Goal: Transaction & Acquisition: Purchase product/service

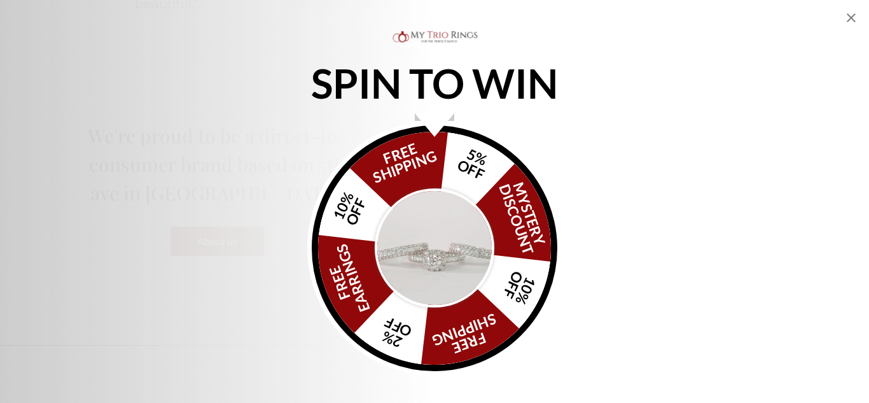
scroll to position [1240, 0]
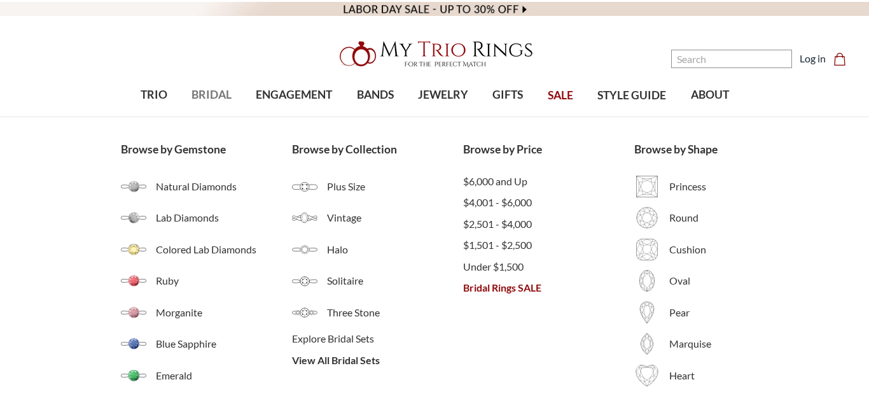
click at [828, 335] on div "Browse by Gemstone Natural Diamonds Lab Diamonds Colored Lab Diamonds Ruby Morg…" at bounding box center [434, 266] width 869 height 298
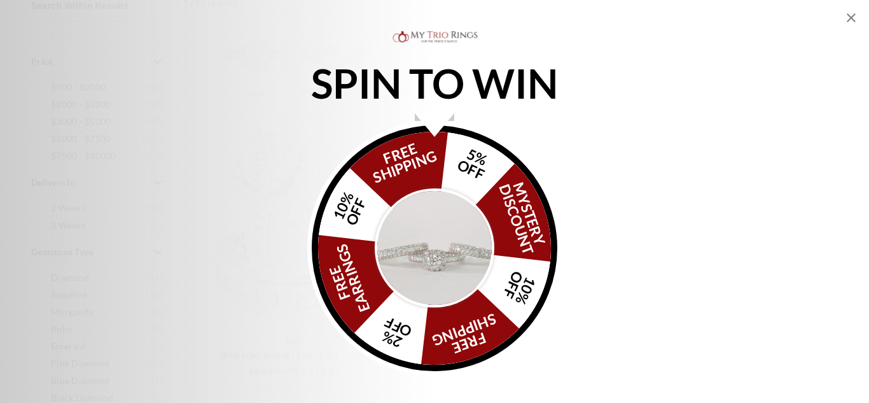
scroll to position [535, 0]
click at [855, 20] on icon "Close popup" at bounding box center [851, 17] width 15 height 15
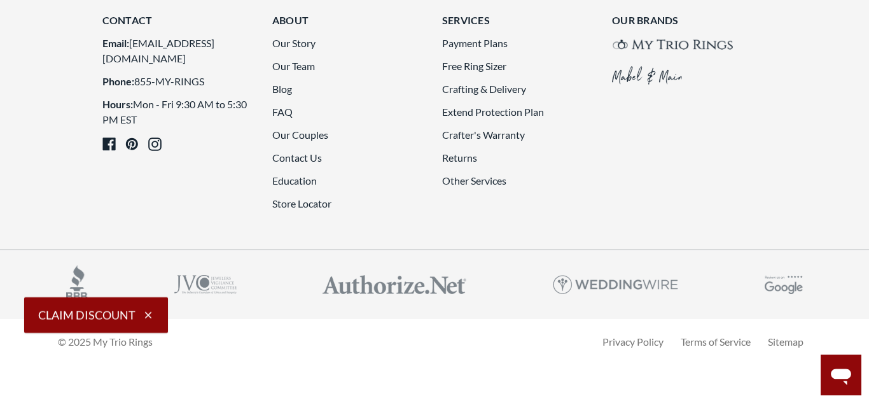
scroll to position [3513, 0]
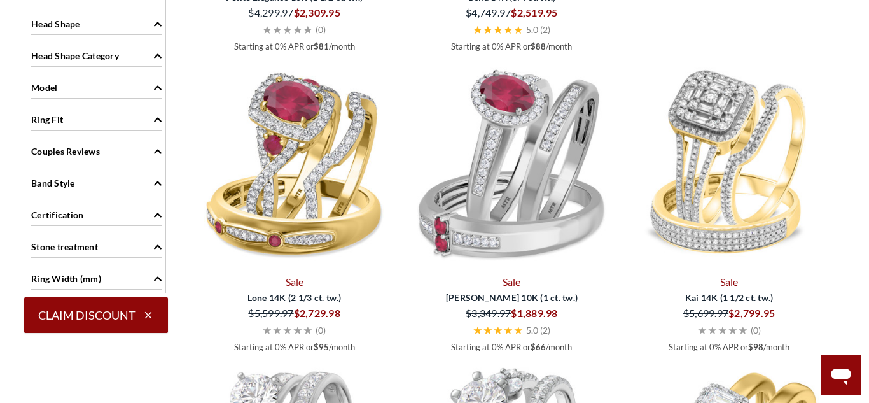
scroll to position [1475, 0]
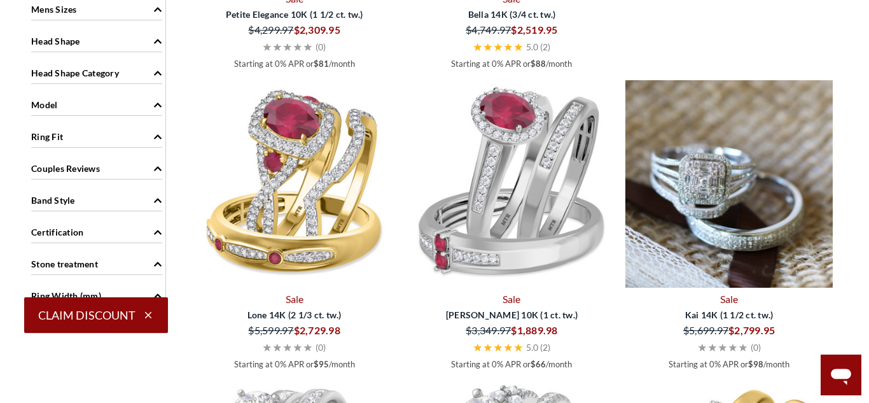
click at [757, 213] on img at bounding box center [729, 183] width 207 height 207
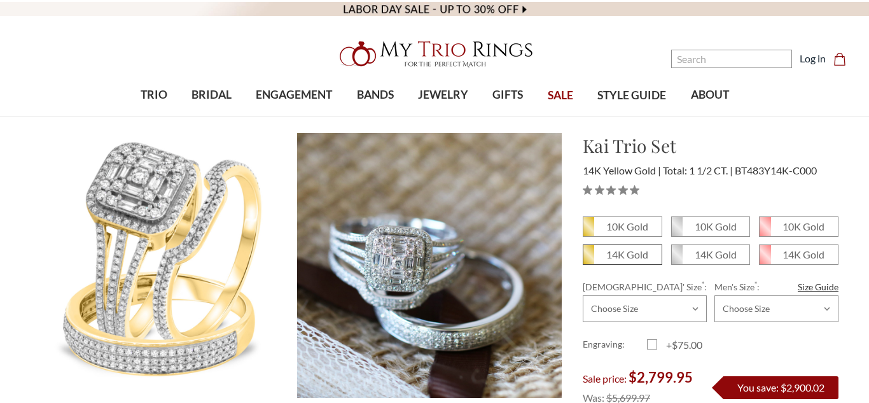
click at [640, 257] on em "14K Gold" at bounding box center [628, 254] width 42 height 12
click at [589, 259] on input "14K Gold" at bounding box center [588, 259] width 1 height 1
radio input "true"
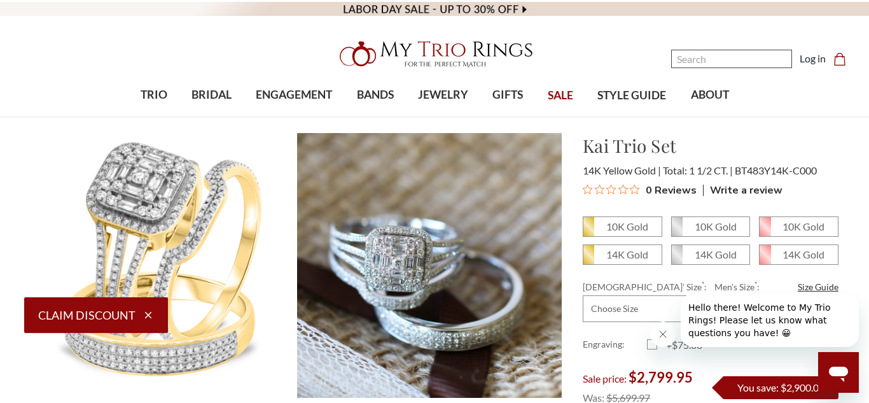
click at [744, 57] on input "Search" at bounding box center [731, 59] width 121 height 18
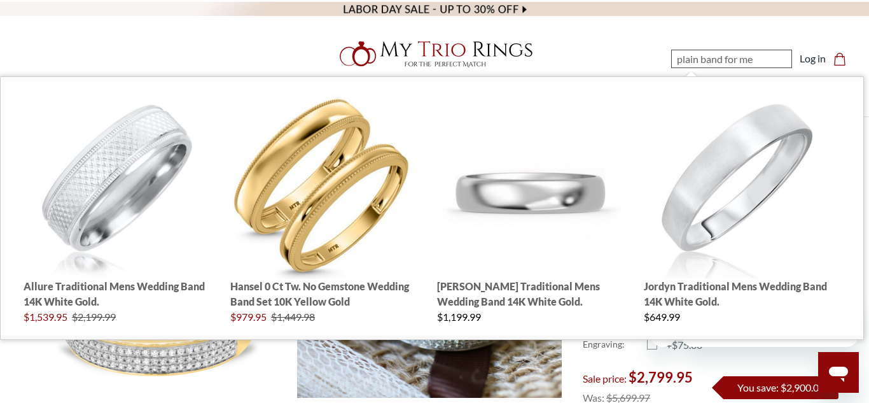
type input "plain band for men"
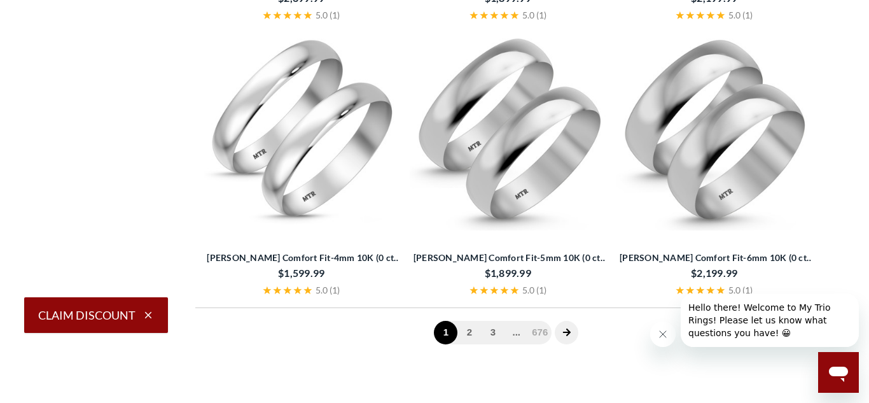
scroll to position [2673, 0]
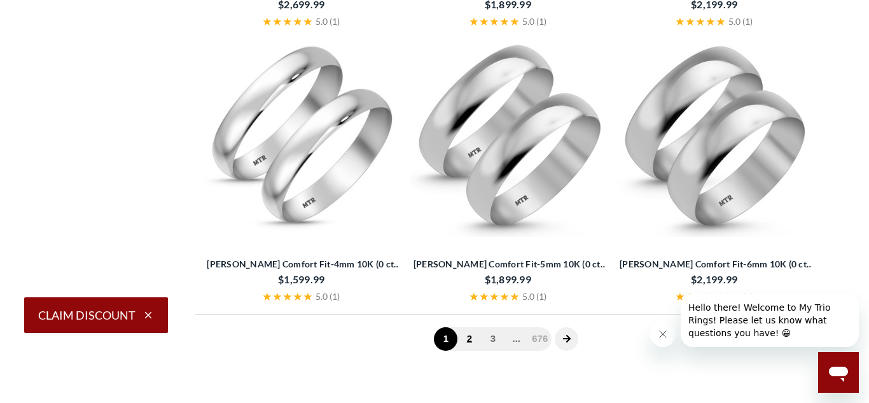
click at [473, 337] on link "2" at bounding box center [470, 339] width 24 height 24
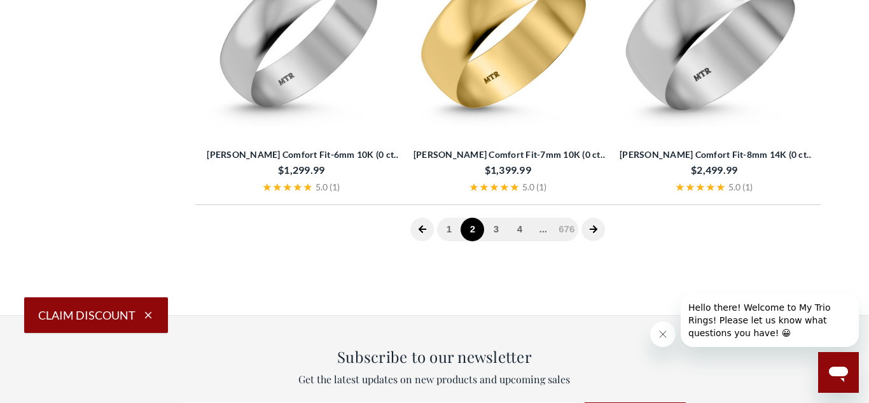
scroll to position [2796, 0]
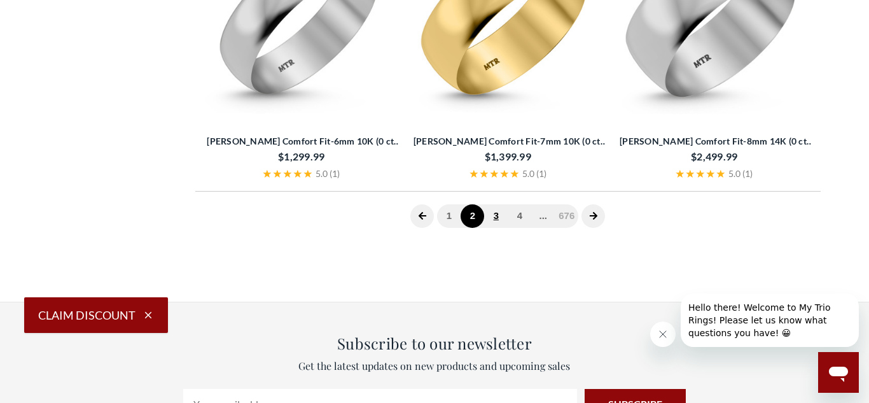
click at [499, 220] on link "3" at bounding box center [496, 216] width 24 height 24
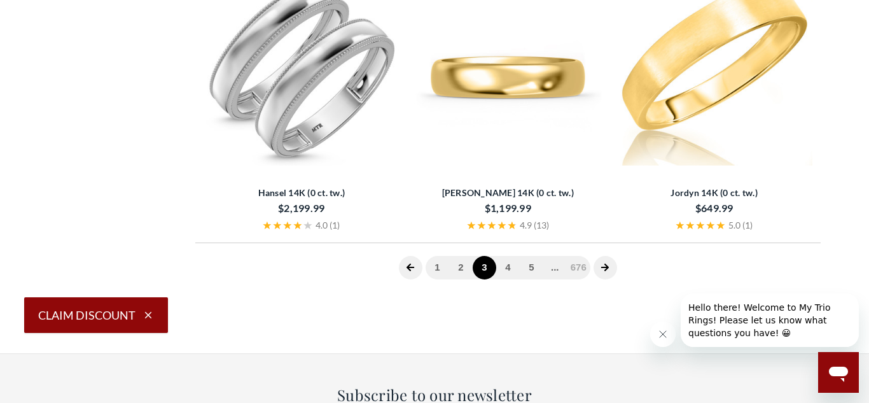
scroll to position [2745, 0]
click at [512, 269] on link "4" at bounding box center [508, 267] width 24 height 24
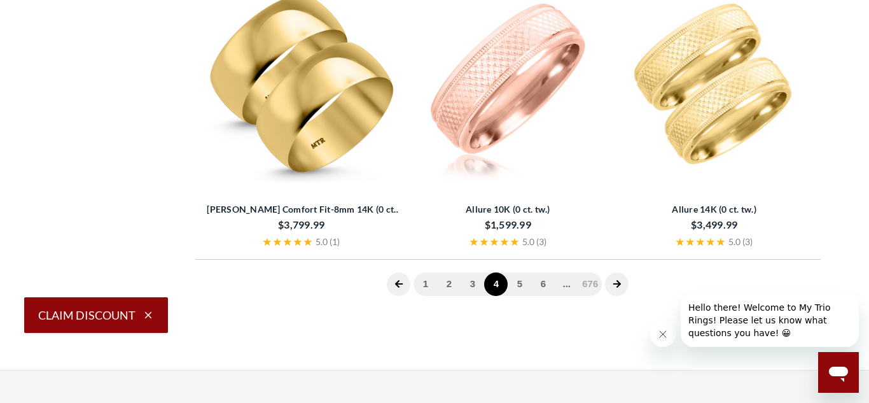
scroll to position [2704, 0]
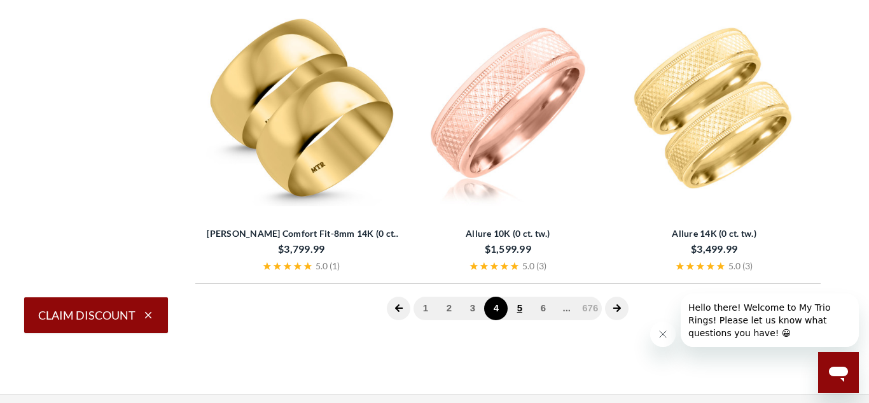
click at [523, 307] on link "5" at bounding box center [520, 309] width 24 height 24
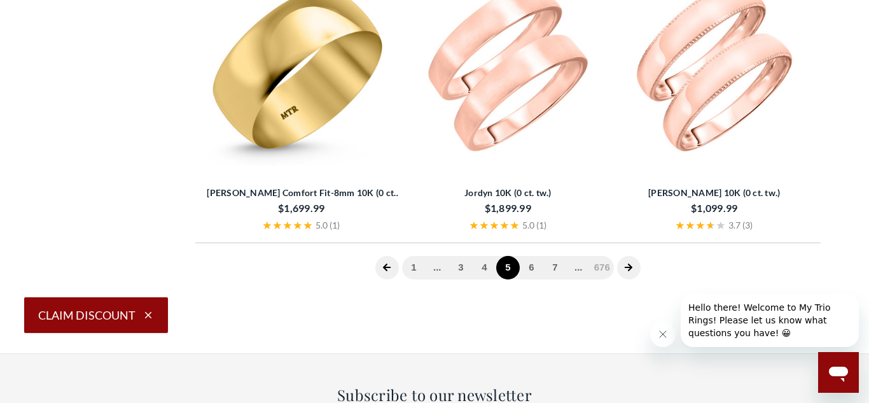
scroll to position [2745, 0]
click at [534, 264] on link "6" at bounding box center [532, 267] width 24 height 24
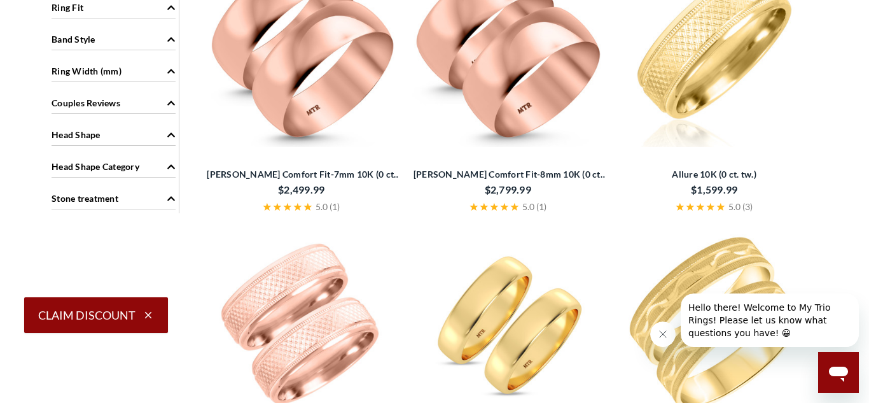
scroll to position [1090, 0]
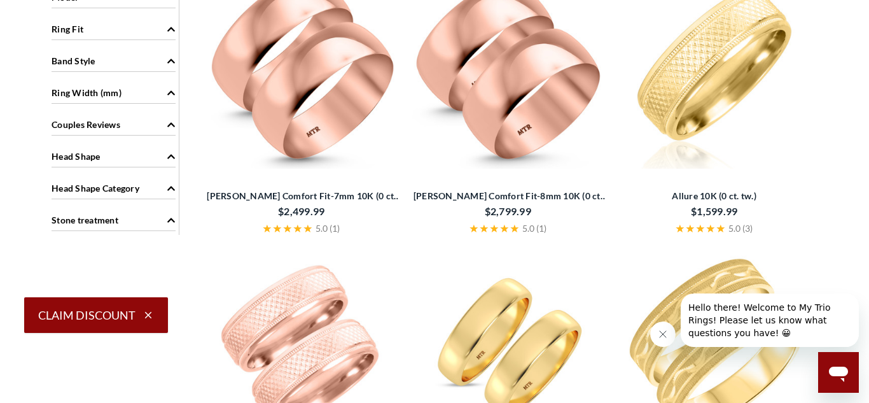
click at [717, 58] on img at bounding box center [715, 70] width 196 height 196
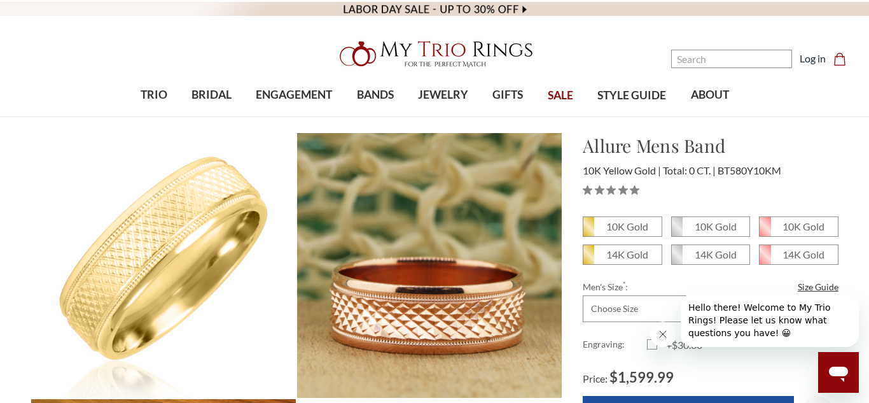
click at [560, 94] on span "SALE" at bounding box center [560, 95] width 25 height 17
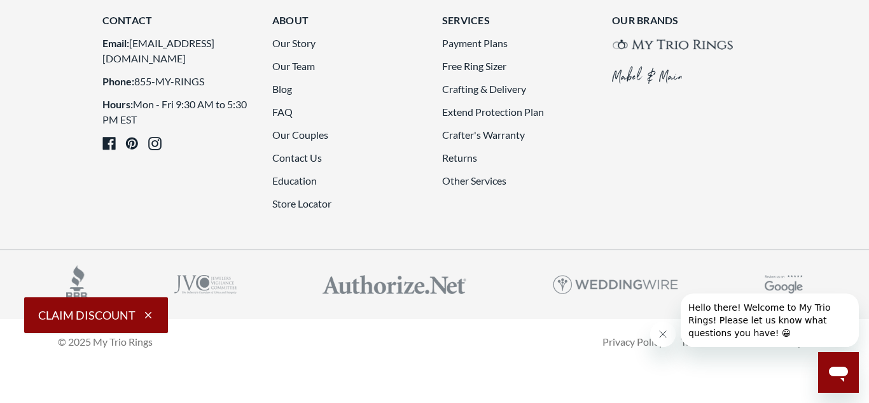
scroll to position [3437, 0]
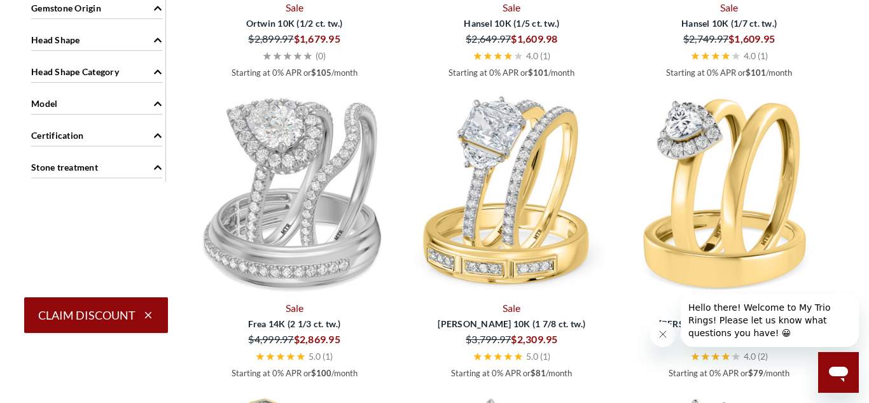
scroll to position [1460, 0]
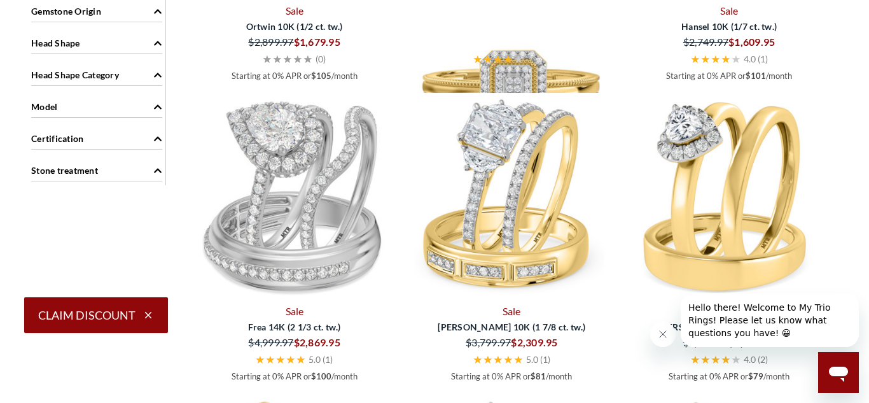
click at [506, 69] on img at bounding box center [512, 91] width 207 height 207
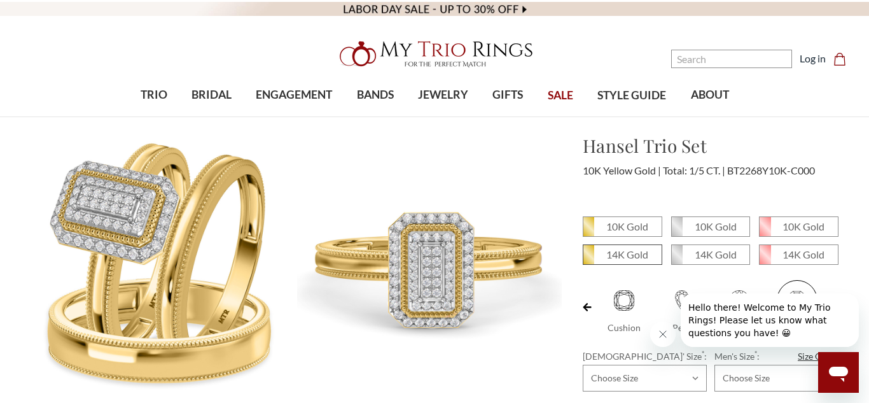
click at [600, 256] on span "14K Gold" at bounding box center [623, 254] width 78 height 19
click at [589, 259] on input "14K Gold" at bounding box center [588, 259] width 1 height 1
radio input "true"
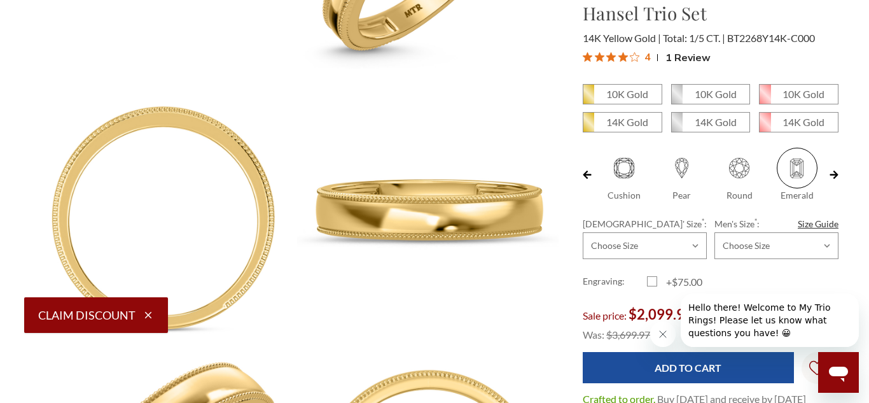
scroll to position [891, 0]
